Goal: Task Accomplishment & Management: Manage account settings

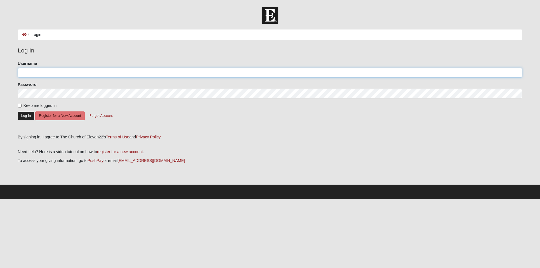
type input "[EMAIL_ADDRESS][DOMAIN_NAME]"
click at [25, 117] on button "Log In" at bounding box center [26, 116] width 16 height 8
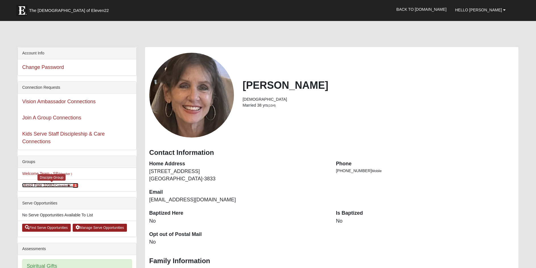
click at [44, 187] on link "Mixed [PERSON_NAME] 32082 (Coleader ) 1" at bounding box center [50, 185] width 56 height 5
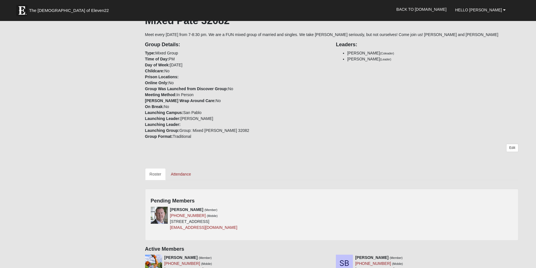
scroll to position [142, 0]
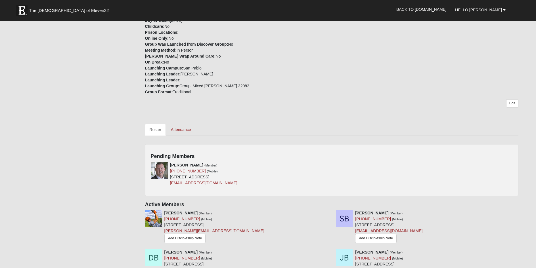
click at [411, 160] on div "Pending Members Derrek Kaier (Member) (904) 829-4599 (Mobile) 252 Bermuda Green…" at bounding box center [331, 170] width 373 height 52
click at [461, 165] on div "Derrek Kaier (Member) (904) 829-4599 (Mobile) 252 Bermuda Greens Ave Ponte Vedr…" at bounding box center [331, 176] width 370 height 28
click at [330, 167] on icon at bounding box center [329, 165] width 4 height 4
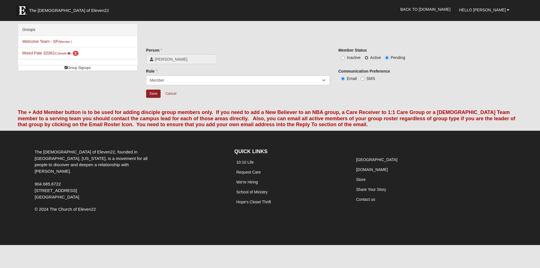
click at [367, 58] on input "Active" at bounding box center [367, 58] width 4 height 4
radio input "true"
click at [155, 94] on input "Save" at bounding box center [153, 94] width 15 height 8
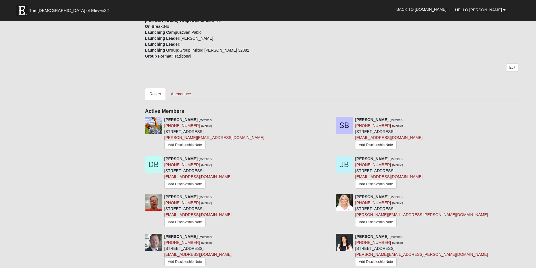
scroll to position [199, 0]
